Goal: Task Accomplishment & Management: Use online tool/utility

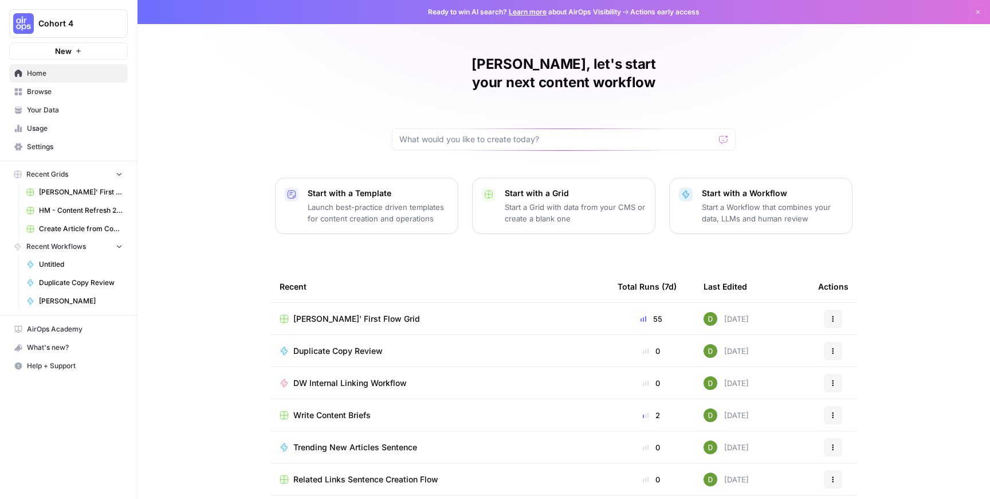
click at [320, 313] on span "[PERSON_NAME]' First Flow Grid" at bounding box center [356, 318] width 127 height 11
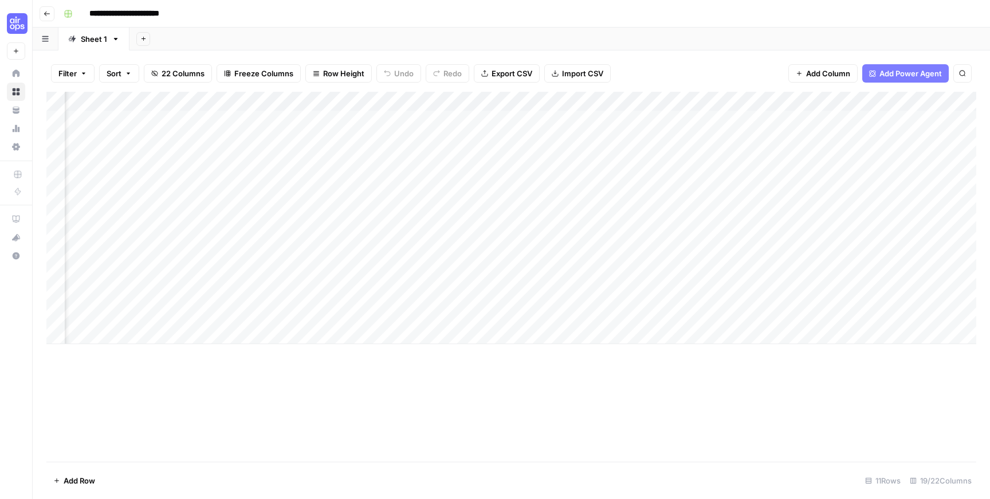
scroll to position [0, 1359]
click at [746, 217] on div "Add Column" at bounding box center [511, 218] width 930 height 252
click at [799, 214] on div "Add Column" at bounding box center [511, 218] width 930 height 252
click at [856, 218] on div "Add Column" at bounding box center [511, 218] width 930 height 252
type textarea "****"
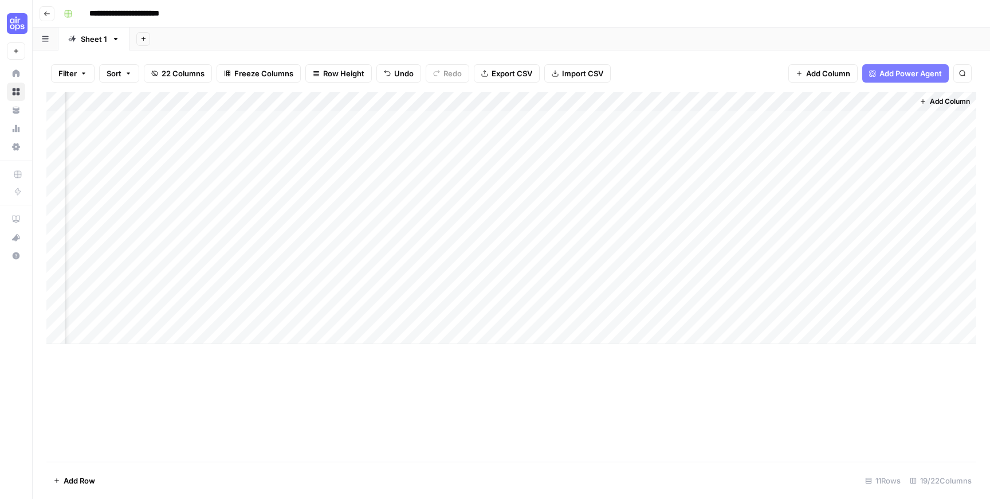
click at [824, 264] on div "Add Column" at bounding box center [511, 218] width 930 height 252
click at [801, 257] on div "Add Column" at bounding box center [511, 218] width 930 height 252
click at [834, 252] on div "Add Column" at bounding box center [511, 218] width 930 height 252
type textarea "****"
drag, startPoint x: 845, startPoint y: 141, endPoint x: 836, endPoint y: 295, distance: 154.4
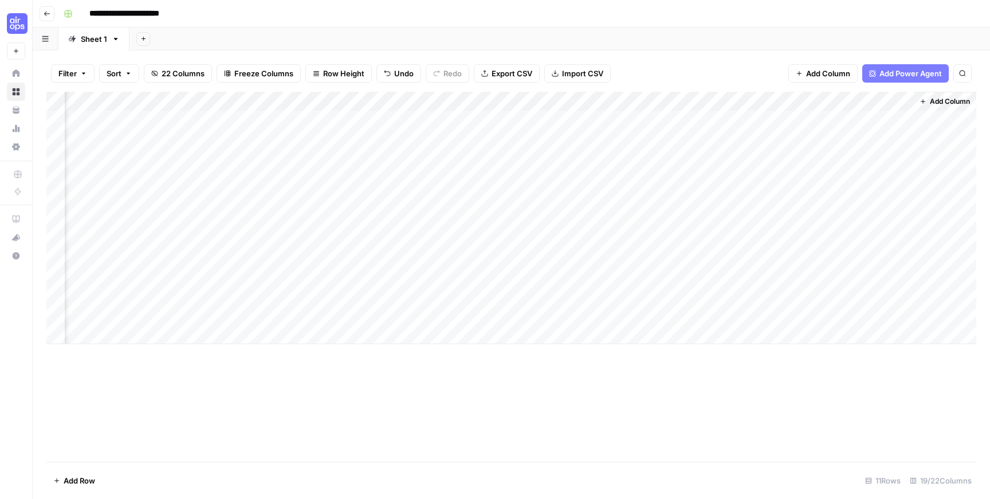
click at [836, 295] on div "Add Column" at bounding box center [511, 218] width 930 height 252
click at [854, 140] on div "Add Column" at bounding box center [511, 218] width 930 height 252
click at [859, 213] on div "Add Column" at bounding box center [511, 218] width 930 height 252
drag, startPoint x: 850, startPoint y: 296, endPoint x: 854, endPoint y: 145, distance: 150.8
click at [854, 145] on div "Add Column" at bounding box center [511, 218] width 930 height 252
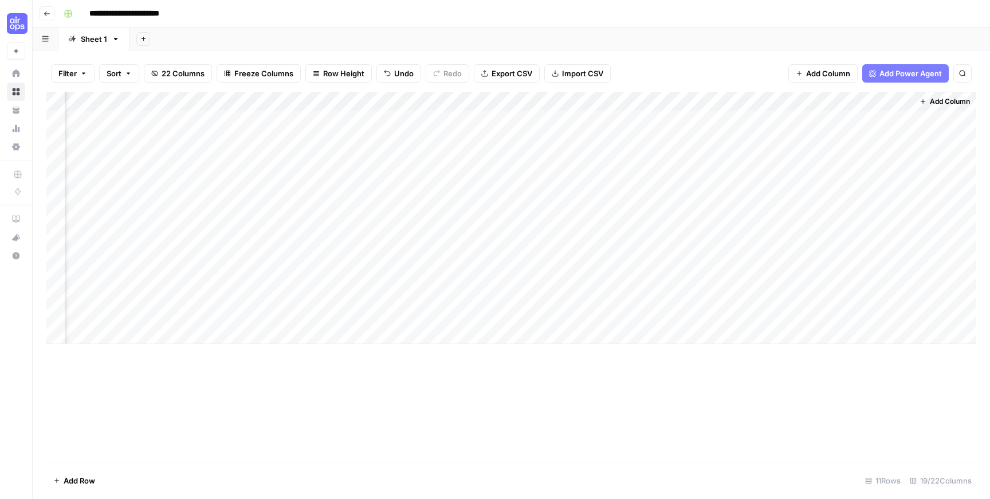
click at [503, 393] on div "Add Column" at bounding box center [511, 277] width 930 height 370
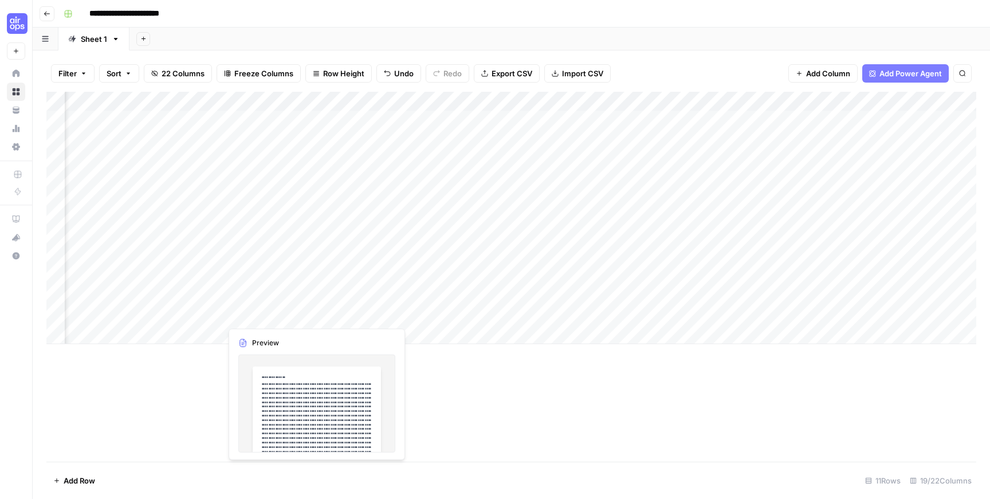
click at [335, 307] on div "Add Column" at bounding box center [511, 218] width 930 height 252
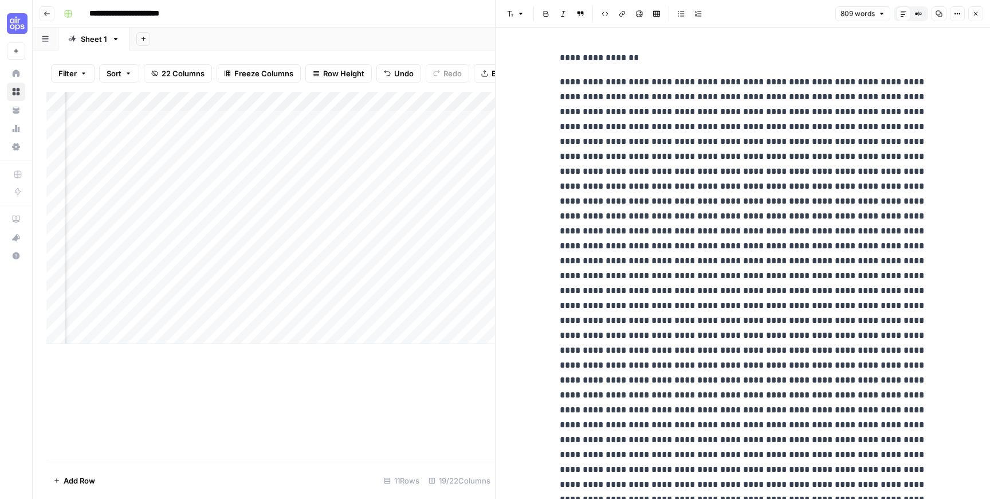
click at [976, 15] on icon "button" at bounding box center [976, 13] width 7 height 7
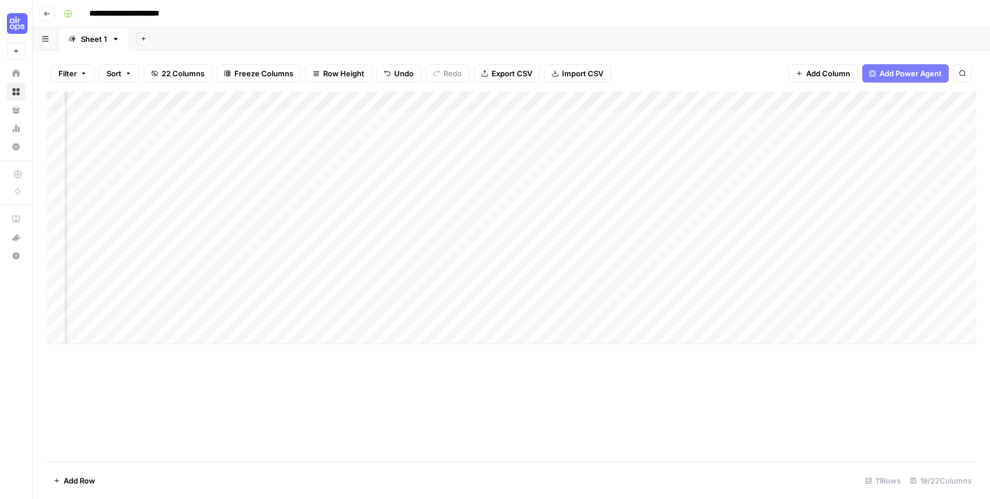
scroll to position [0, 350]
click at [594, 315] on div "Add Column" at bounding box center [511, 218] width 930 height 252
click at [546, 316] on div "Add Column" at bounding box center [511, 218] width 930 height 252
click at [587, 315] on div "Add Column" at bounding box center [511, 218] width 930 height 252
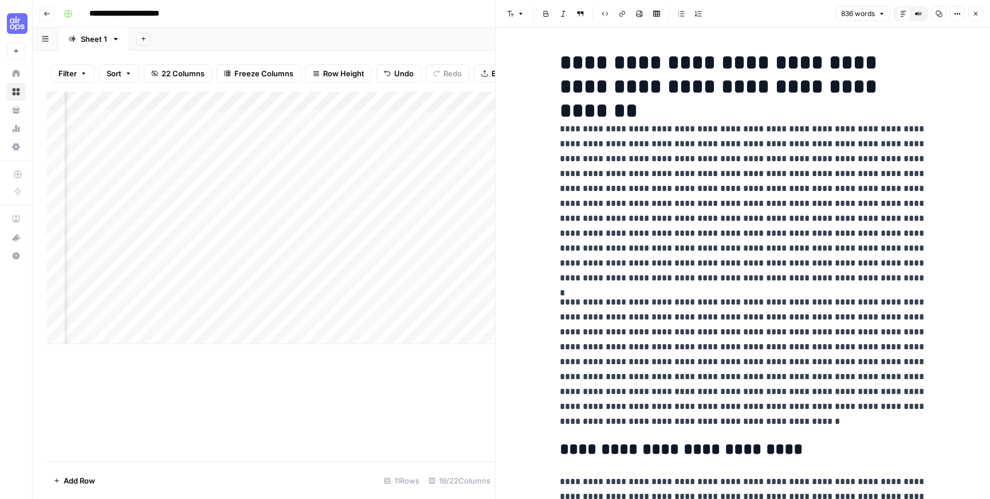
click at [973, 14] on icon "button" at bounding box center [976, 13] width 7 height 7
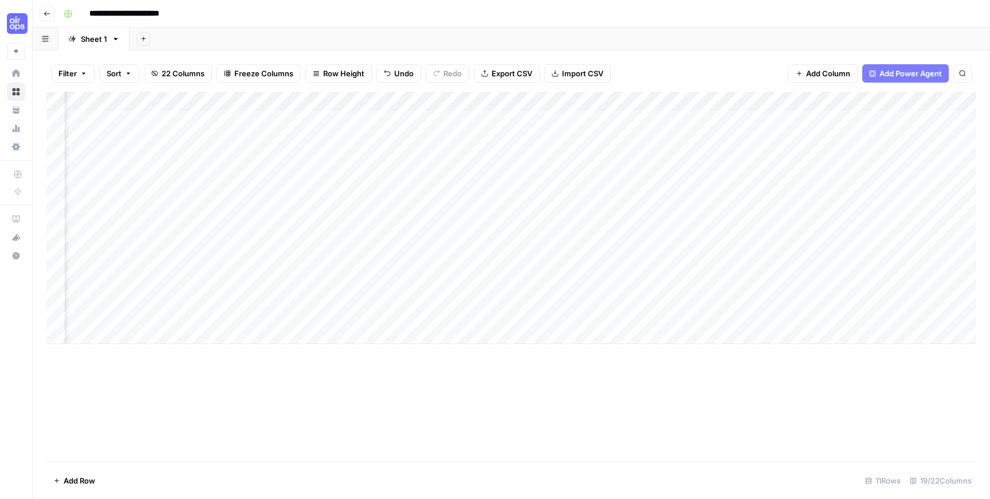
scroll to position [0, 768]
click at [694, 313] on div "Add Column" at bounding box center [511, 218] width 930 height 252
click at [517, 314] on div "Add Column" at bounding box center [511, 218] width 930 height 252
click at [512, 313] on div "Add Column" at bounding box center [511, 218] width 930 height 252
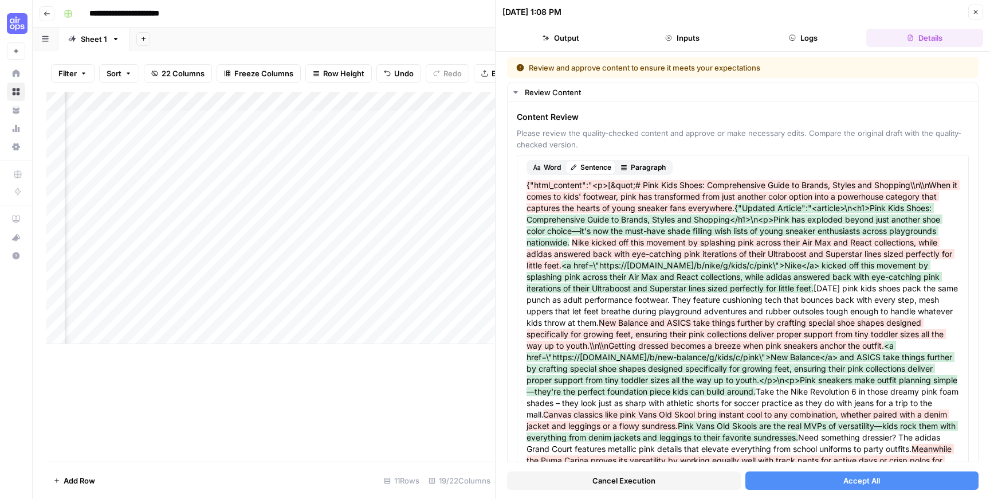
click at [872, 486] on button "Accept All" at bounding box center [863, 480] width 234 height 18
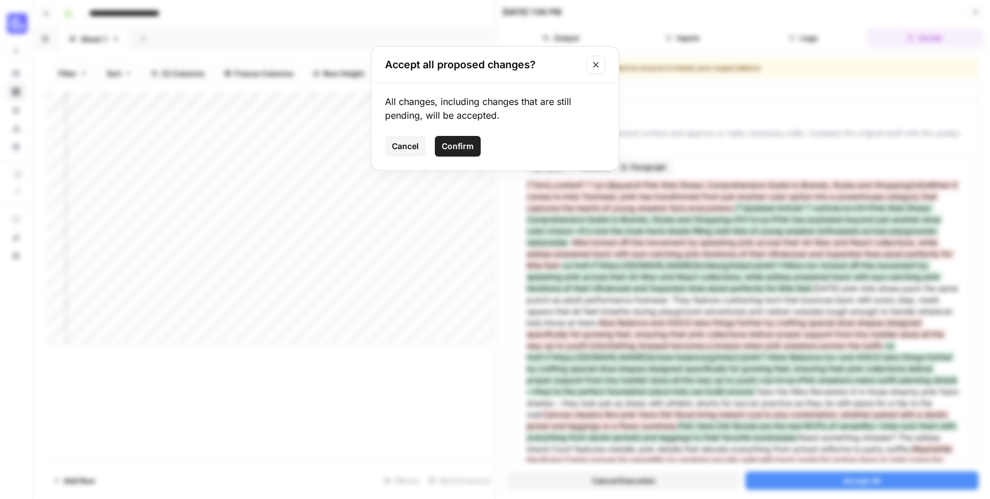
click at [449, 143] on span "Confirm" at bounding box center [458, 145] width 32 height 11
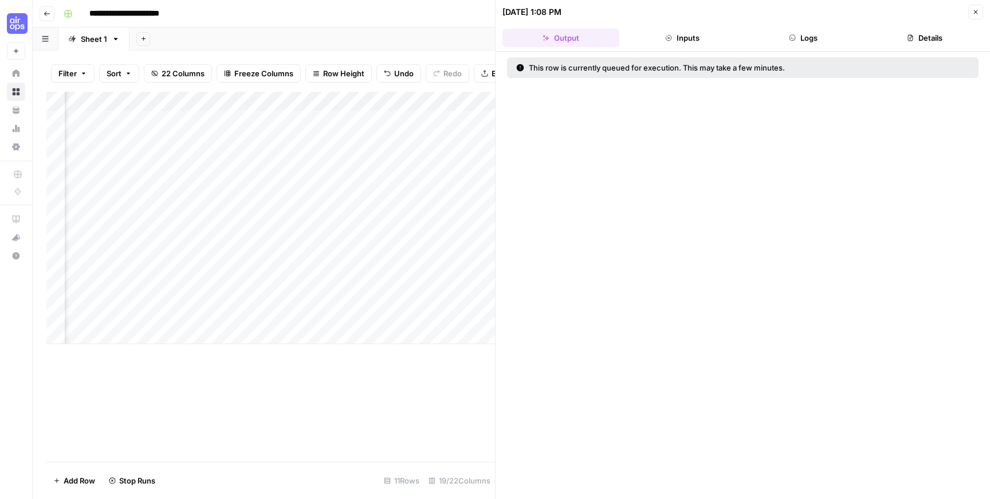
click at [973, 11] on icon "button" at bounding box center [976, 12] width 7 height 7
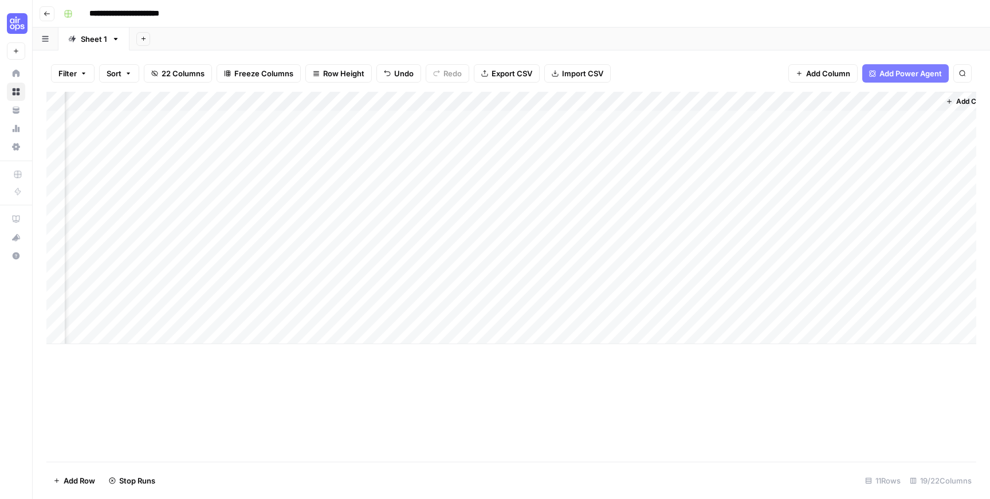
click at [854, 313] on div "Add Column" at bounding box center [511, 218] width 930 height 252
click at [719, 316] on div "Add Column" at bounding box center [511, 218] width 930 height 252
click at [785, 315] on div "Add Column" at bounding box center [511, 218] width 930 height 252
